Goal: Find specific page/section: Find specific page/section

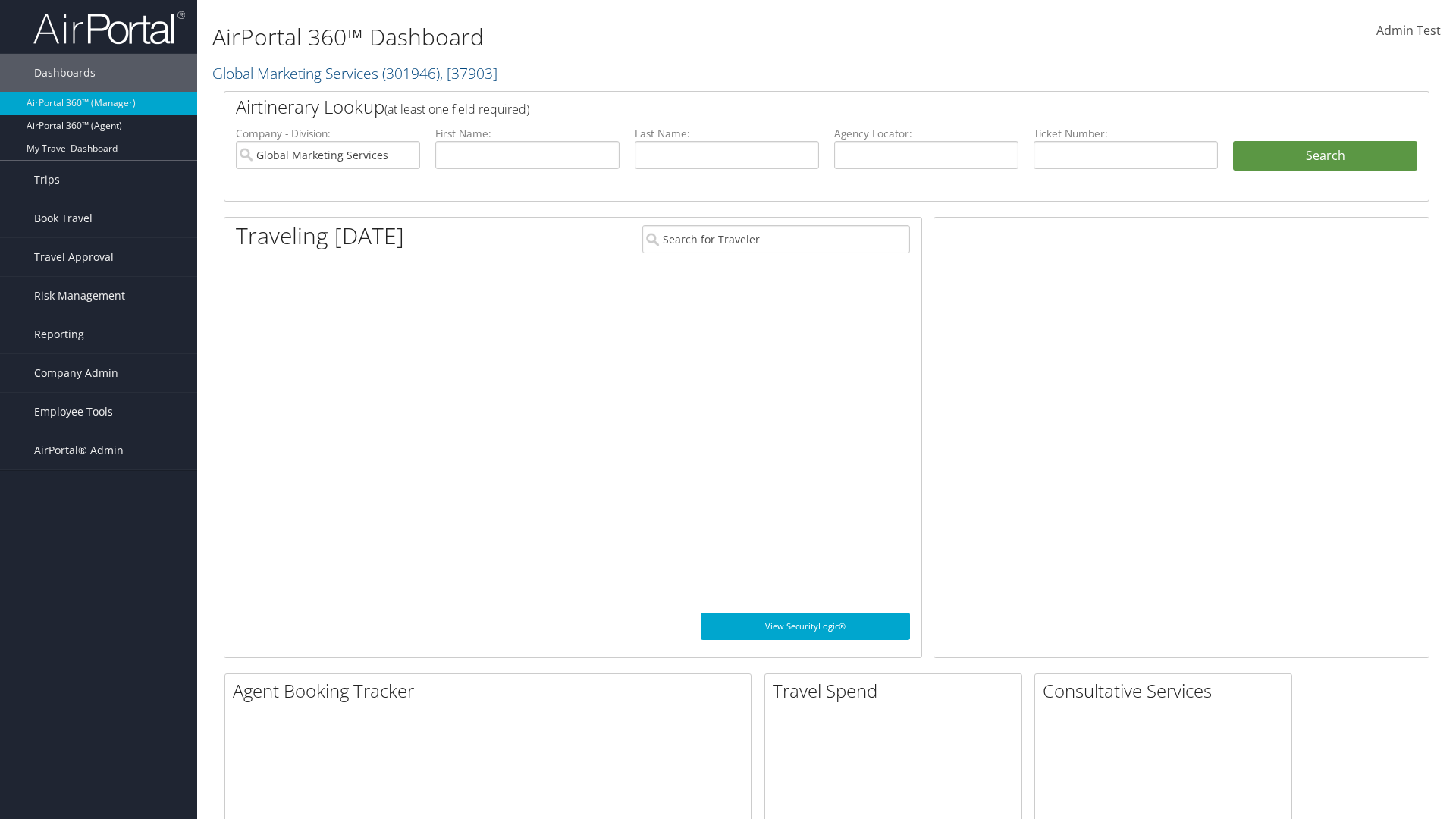
click at [98, 373] on span "Company Admin" at bounding box center [76, 372] width 84 height 38
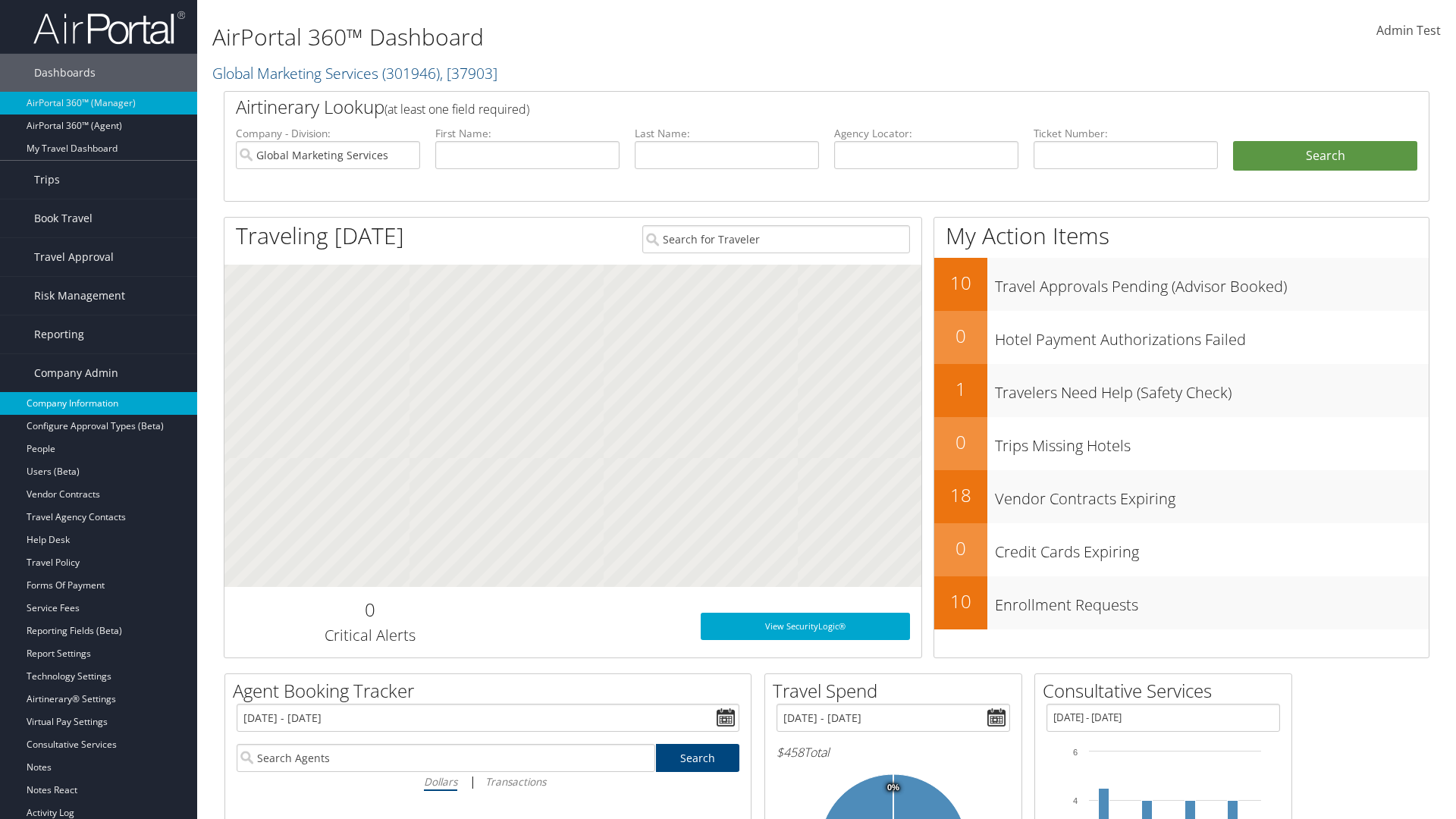
click at [98, 404] on link "Company Information" at bounding box center [98, 404] width 197 height 23
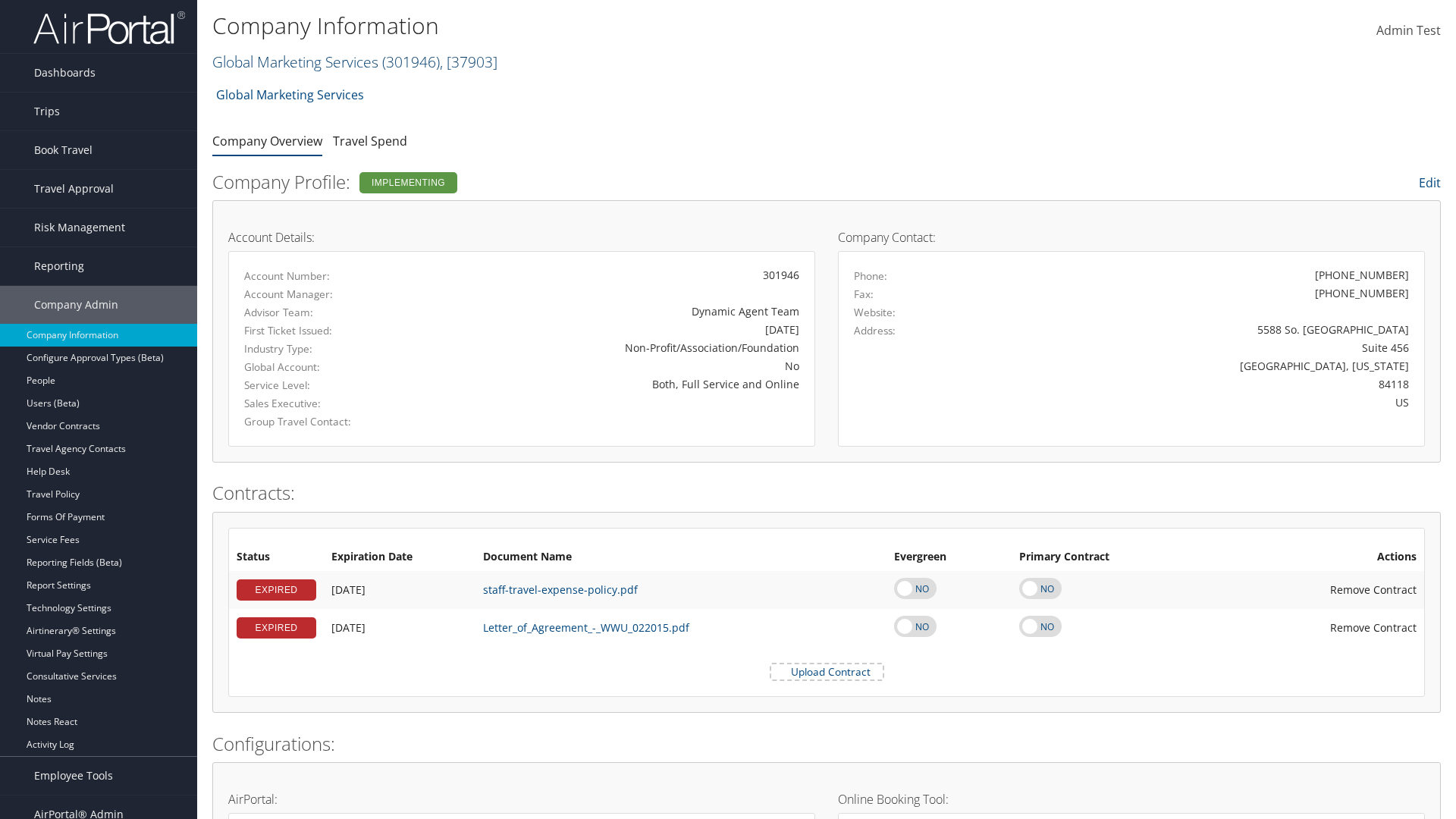
click at [293, 61] on link "Global Marketing Services ( 301946 ) , [ 37903 ]" at bounding box center [355, 61] width 285 height 20
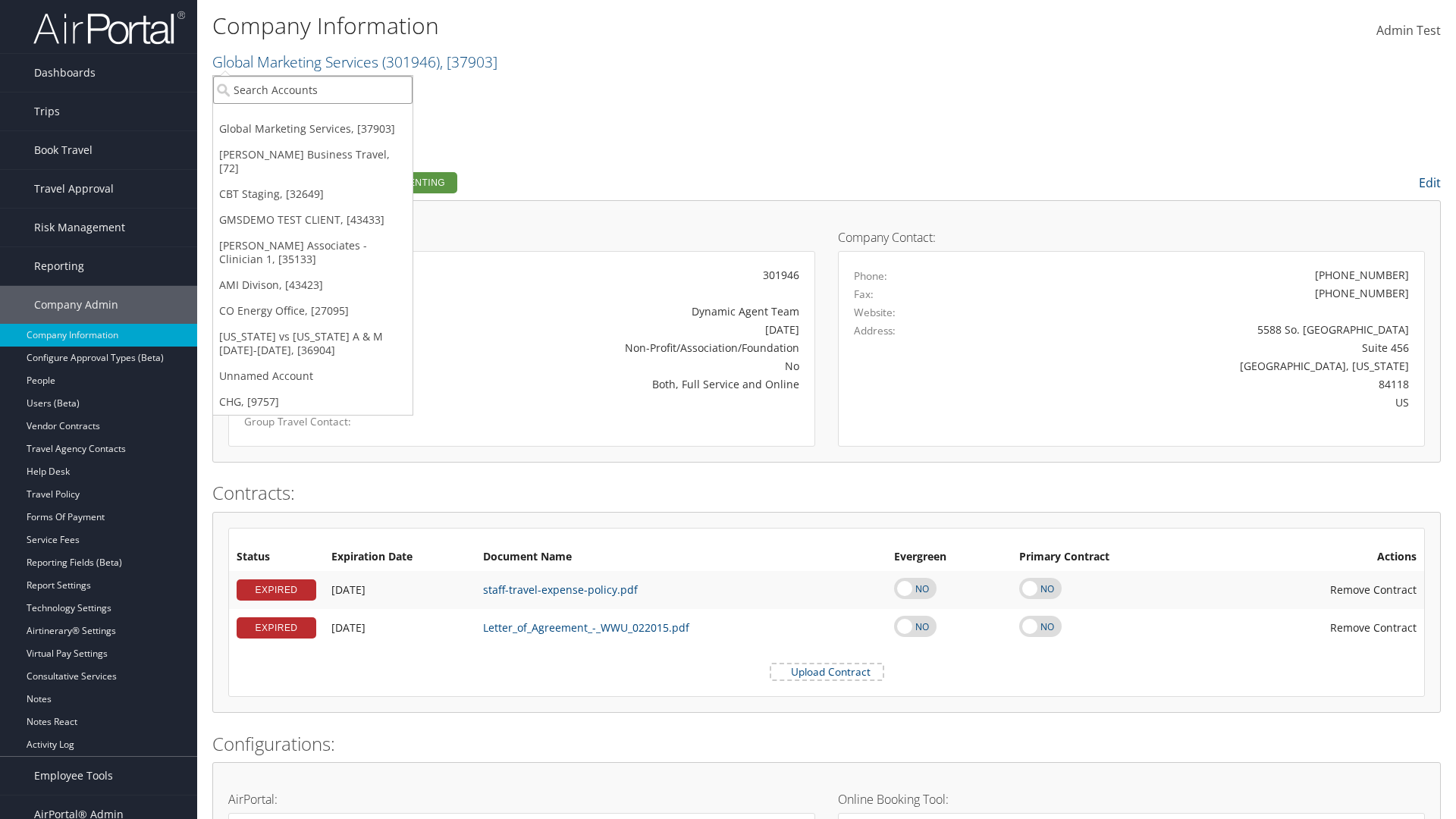
click at [313, 89] on input "search" at bounding box center [312, 89] width 199 height 28
type input "CBTSTG"
